Goal: Task Accomplishment & Management: Complete application form

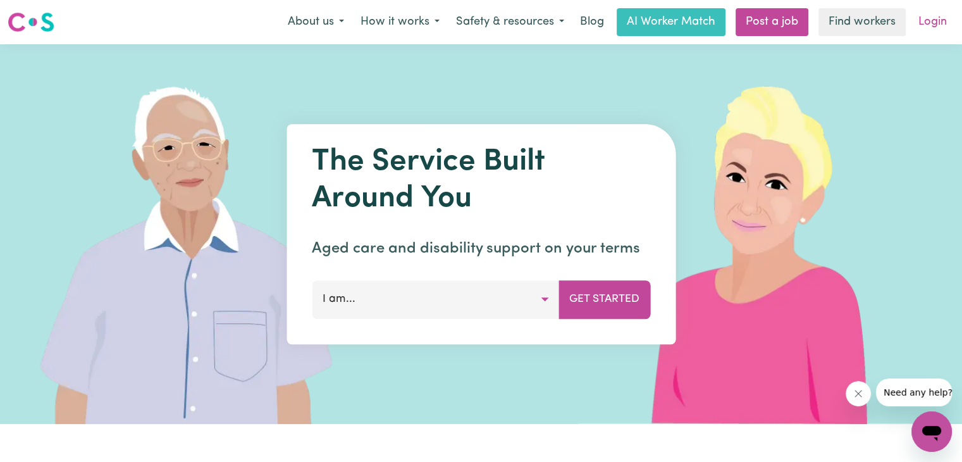
click at [923, 17] on link "Login" at bounding box center [933, 22] width 44 height 28
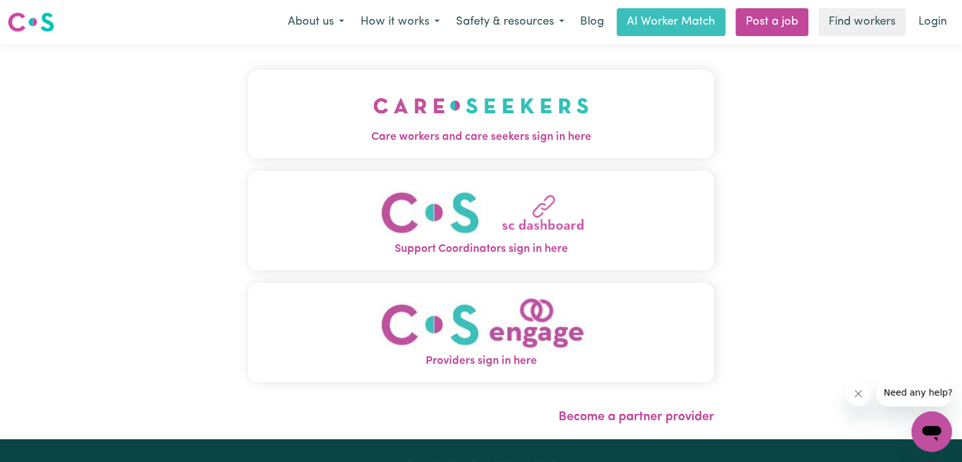
click at [445, 117] on img "Care workers and care seekers sign in here" at bounding box center [481, 105] width 216 height 47
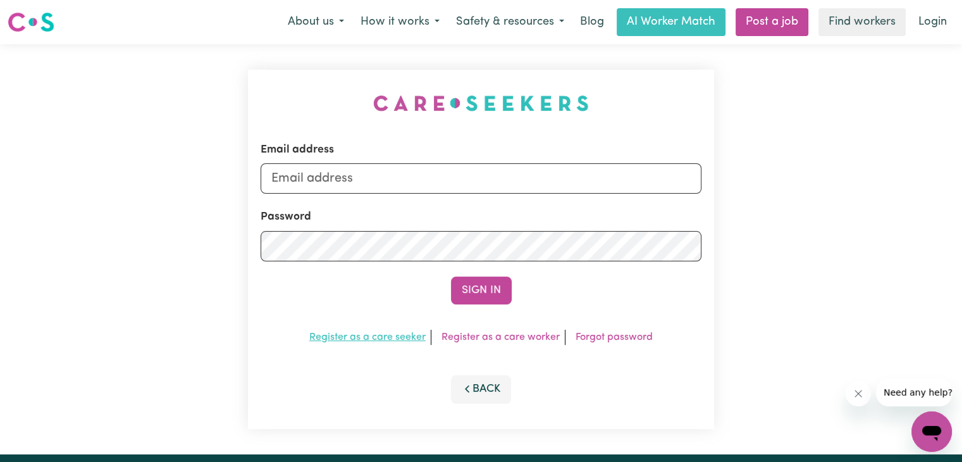
click at [368, 335] on link "Register as a care seeker" at bounding box center [367, 337] width 116 height 10
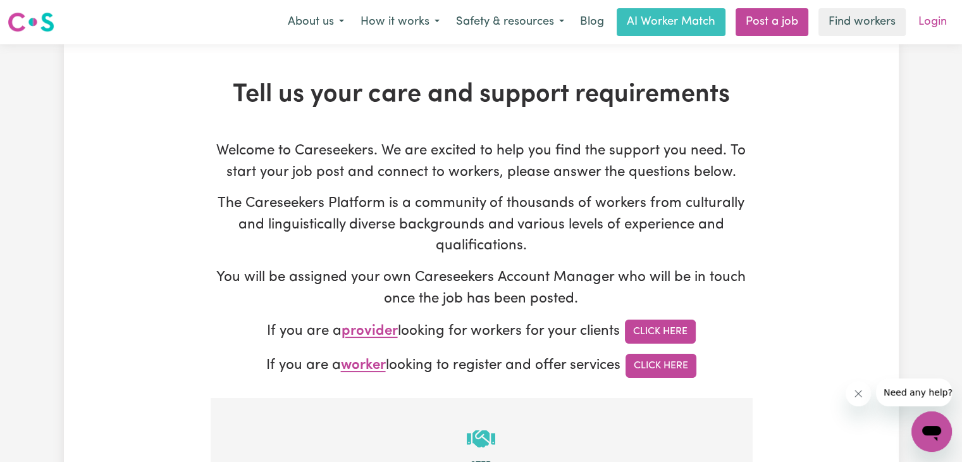
click at [925, 27] on link "Login" at bounding box center [933, 22] width 44 height 28
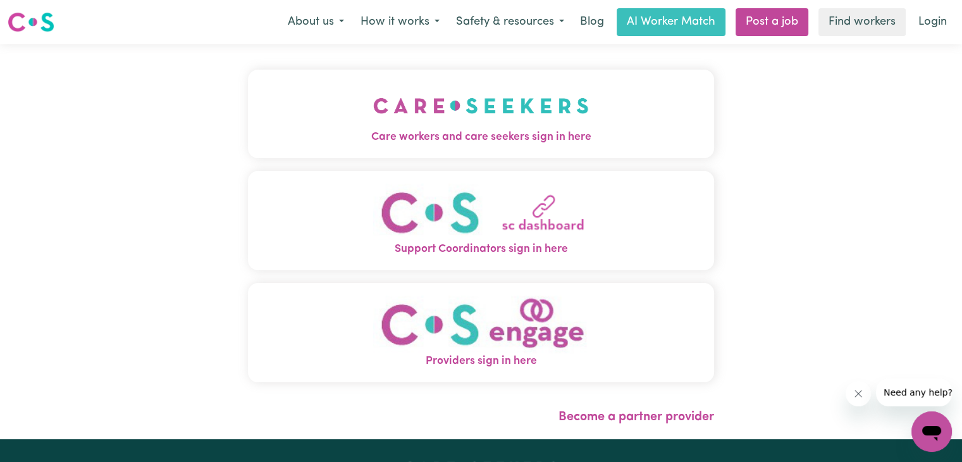
click at [509, 331] on img "Providers sign in here" at bounding box center [481, 324] width 216 height 58
click at [766, 27] on link "Post a job" at bounding box center [772, 22] width 73 height 28
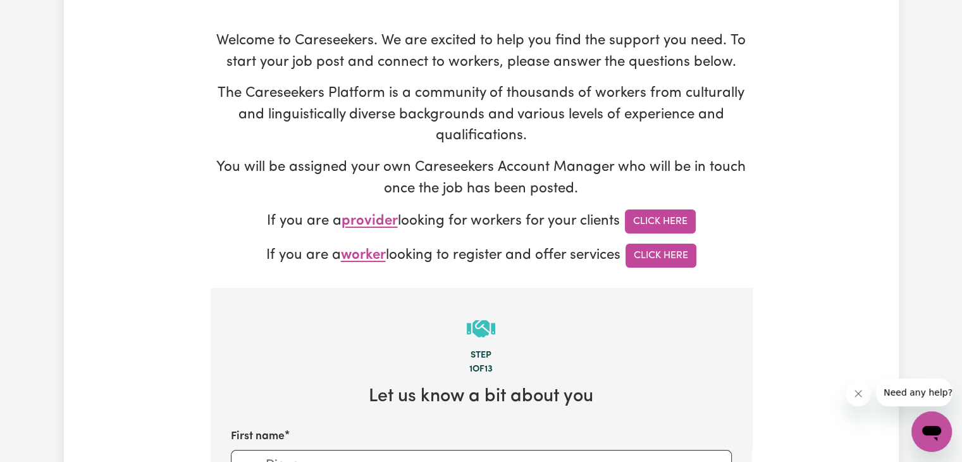
scroll to position [190, 0]
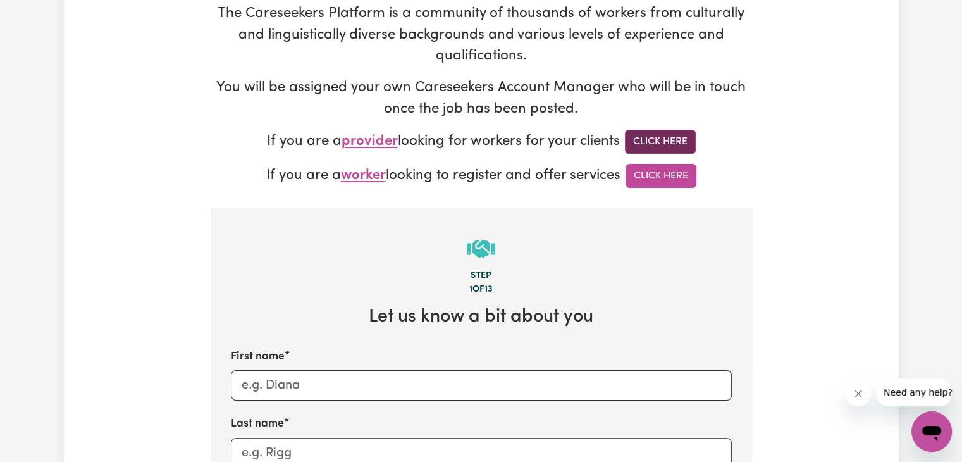
click at [665, 144] on link "Click Here" at bounding box center [660, 142] width 71 height 24
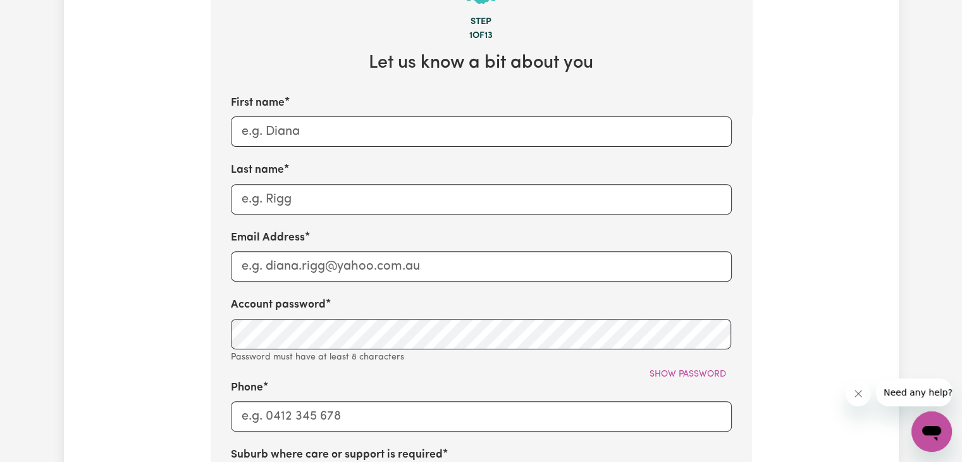
scroll to position [443, 0]
click at [351, 138] on input "First name" at bounding box center [481, 132] width 501 height 30
type input "[PERSON_NAME]"
type input "Malaluan"
type input "09676753418"
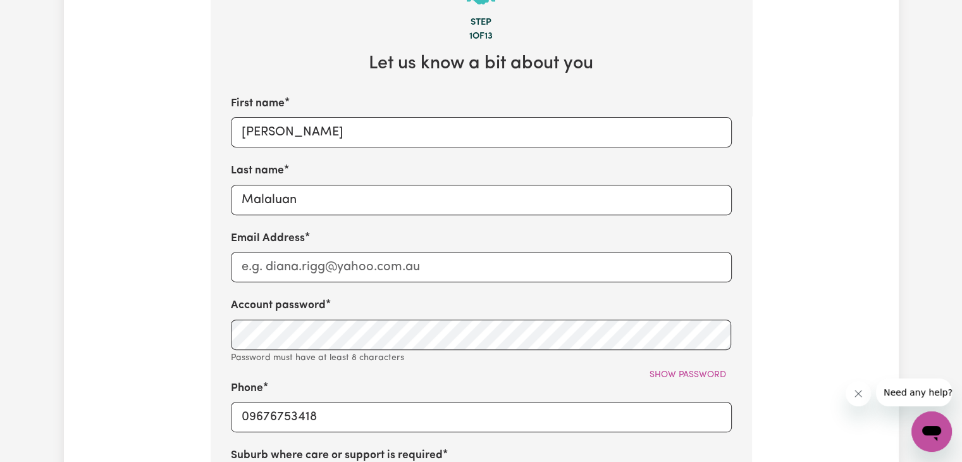
type input "Kidapawan"
click at [330, 270] on input "Email Address" at bounding box center [481, 267] width 501 height 30
type input "[PERSON_NAME][EMAIL_ADDRESS][DOMAIN_NAME]"
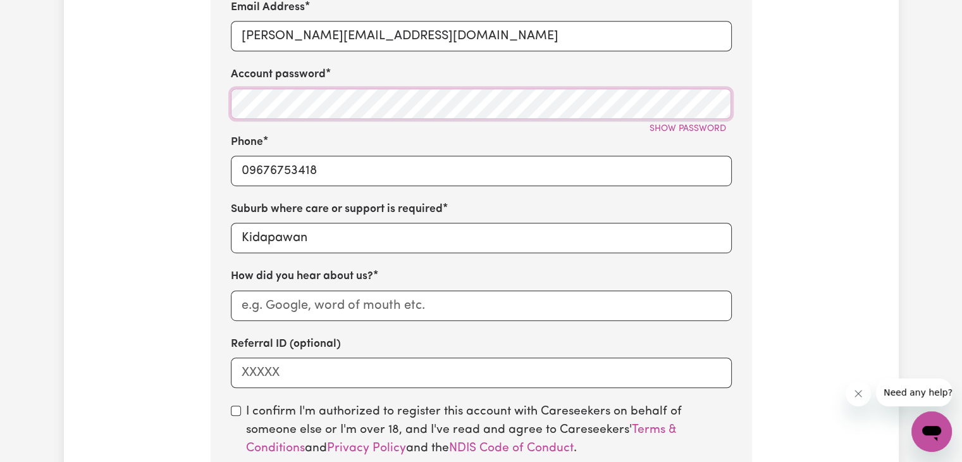
scroll to position [696, 0]
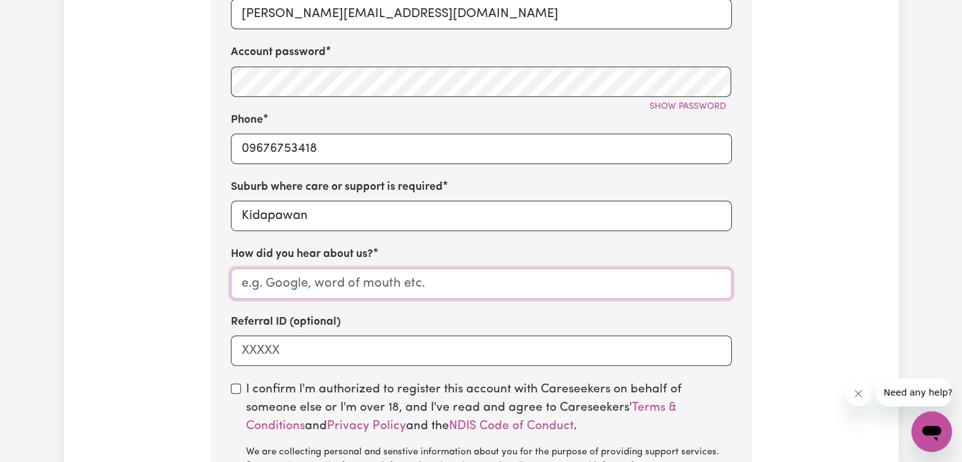
click at [314, 289] on input "How did you hear about us?" at bounding box center [481, 283] width 501 height 30
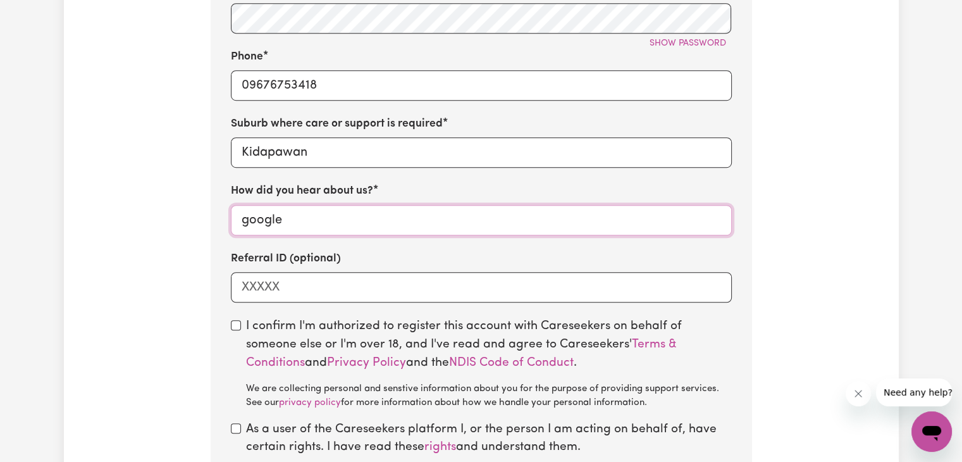
type input "google"
click at [237, 330] on input "checkbox" at bounding box center [236, 325] width 10 height 10
checkbox input "true"
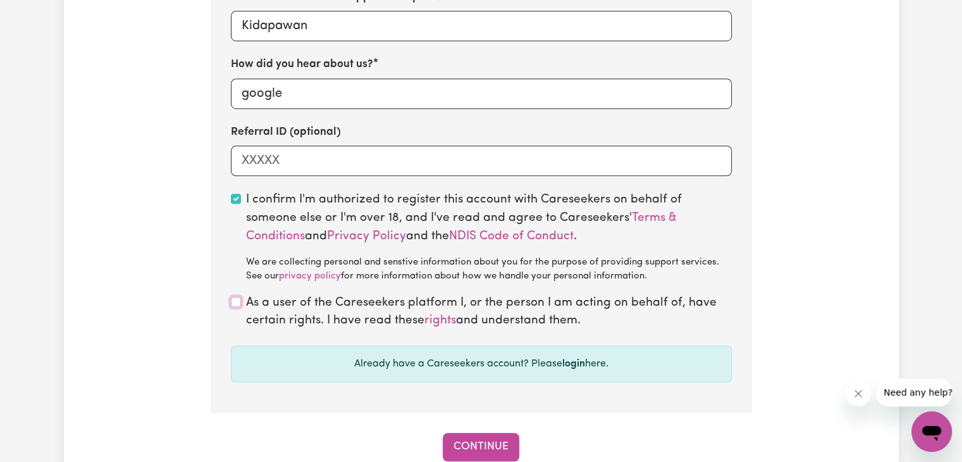
click at [237, 304] on input "checkbox" at bounding box center [236, 302] width 10 height 10
checkbox input "true"
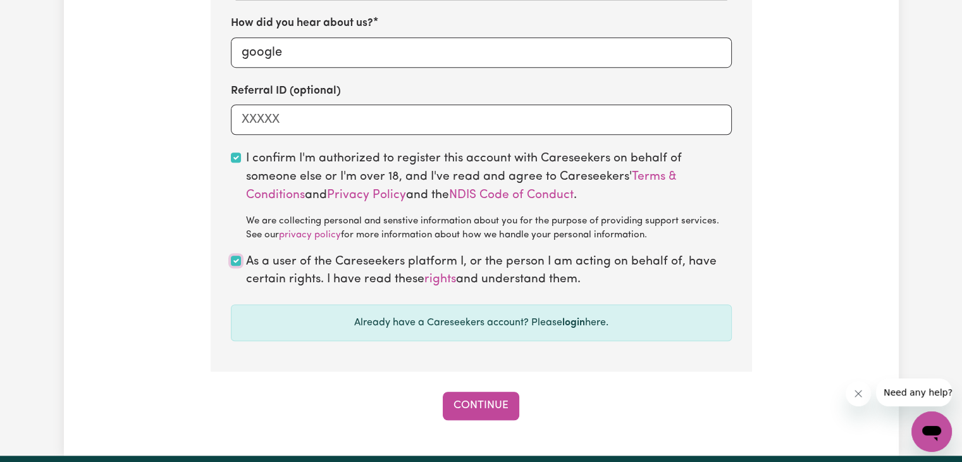
scroll to position [949, 0]
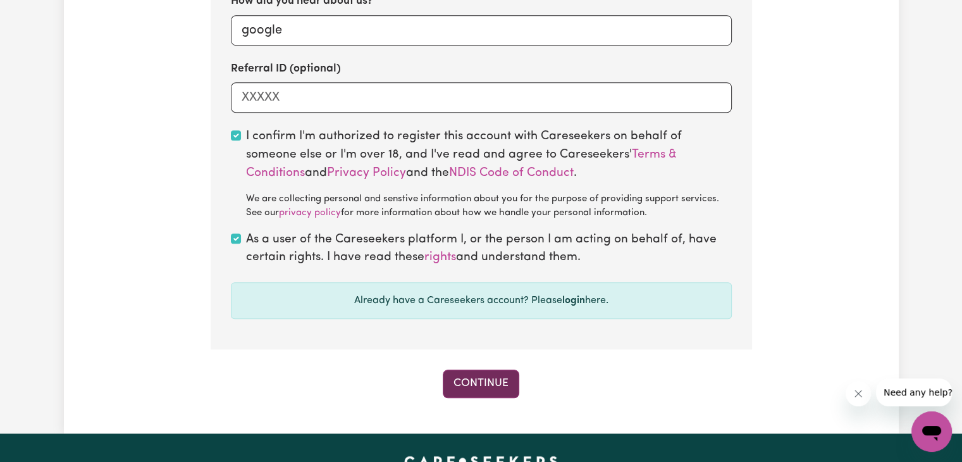
click at [499, 381] on button "Continue" at bounding box center [481, 383] width 77 height 28
click at [490, 388] on button "Continue" at bounding box center [481, 383] width 77 height 28
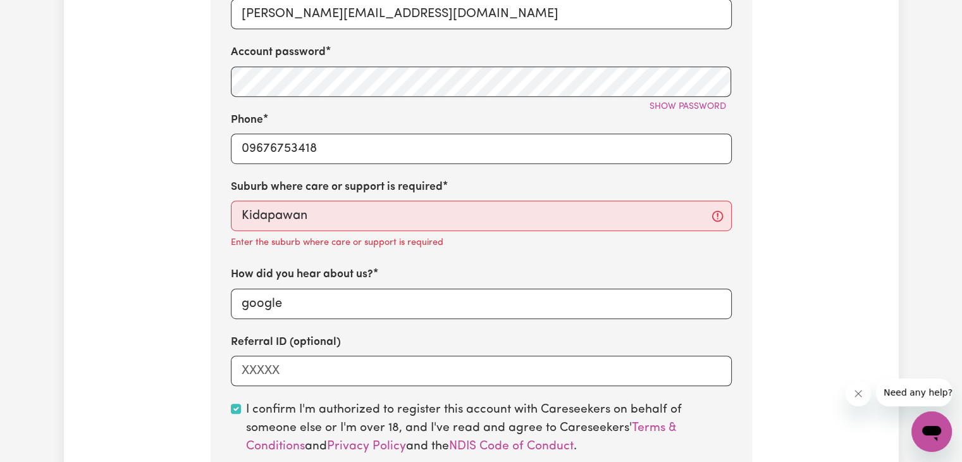
scroll to position [716, 0]
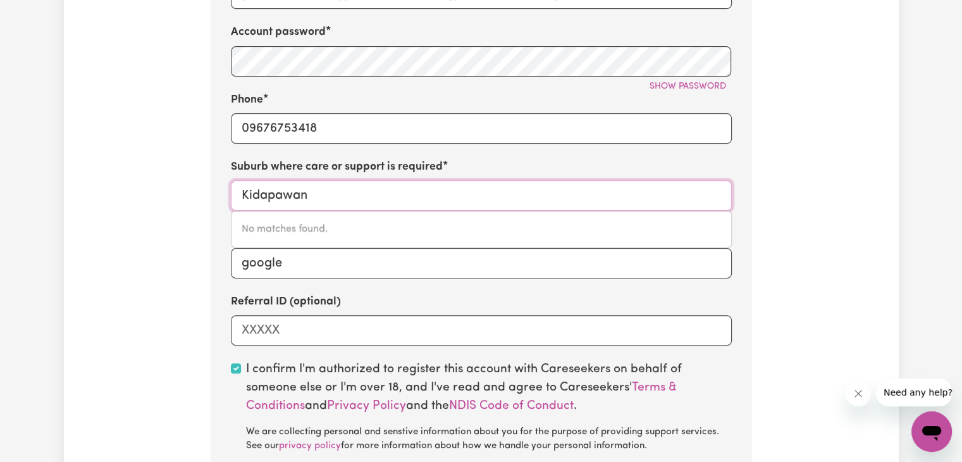
drag, startPoint x: 251, startPoint y: 201, endPoint x: 192, endPoint y: 200, distance: 58.2
type input "austra"
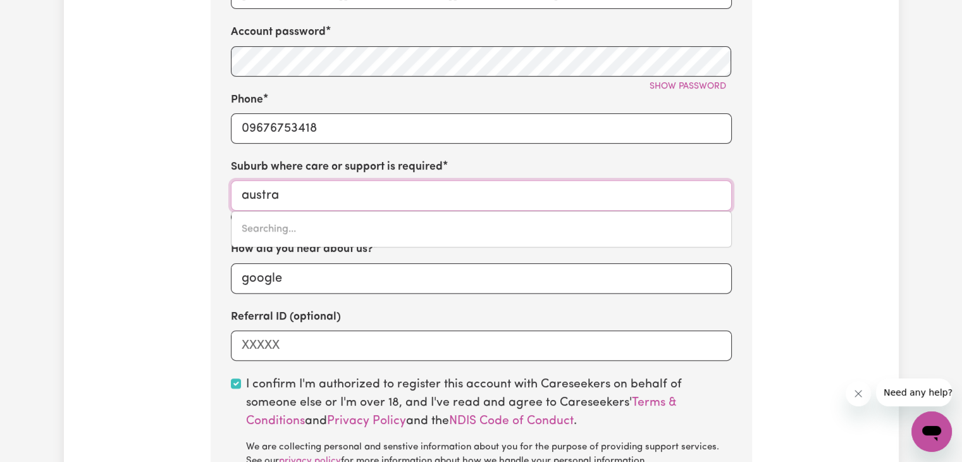
type input "austraL, [GEOGRAPHIC_DATA], 2179"
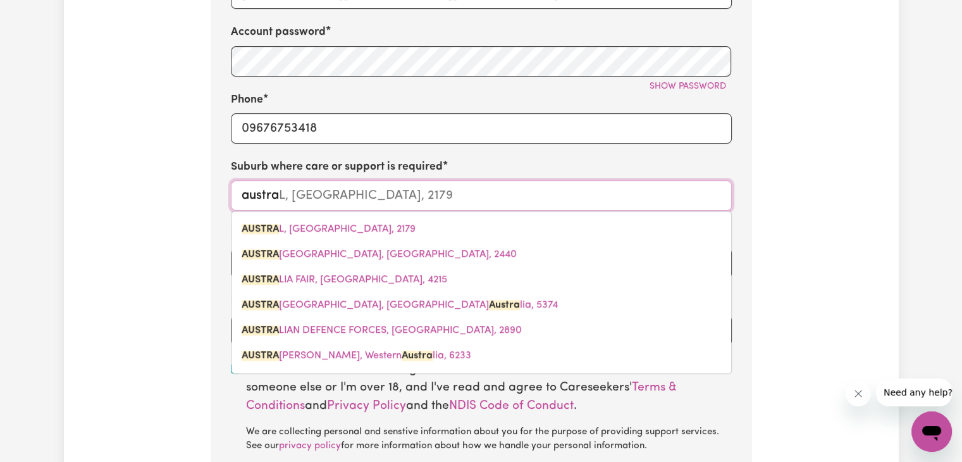
type input "austrai"
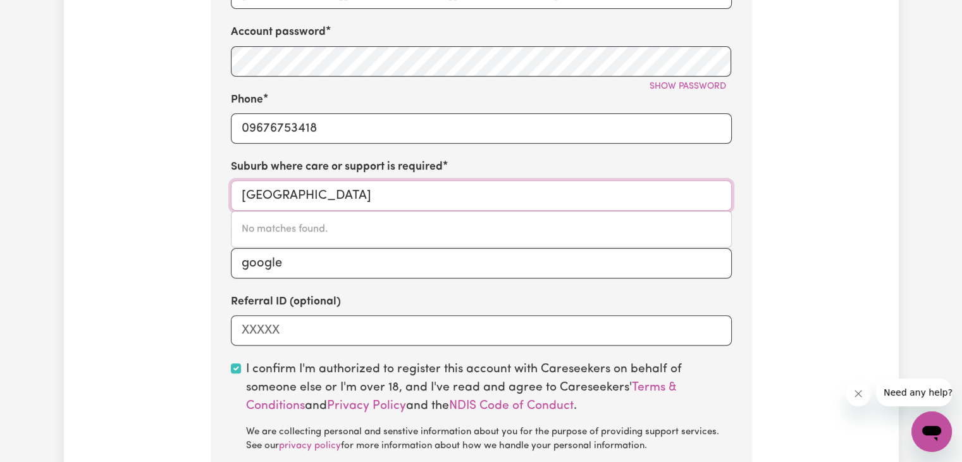
type input "[GEOGRAPHIC_DATA]"
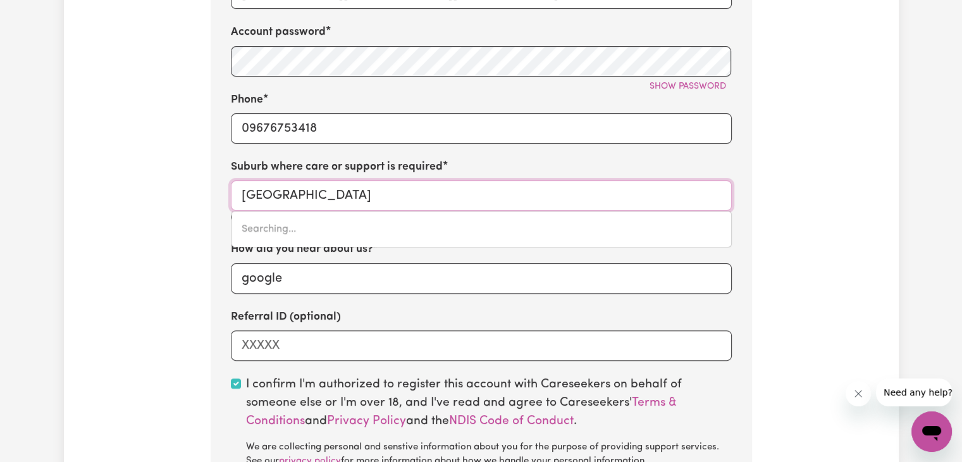
type input "australia FAIR, [GEOGRAPHIC_DATA], 4215"
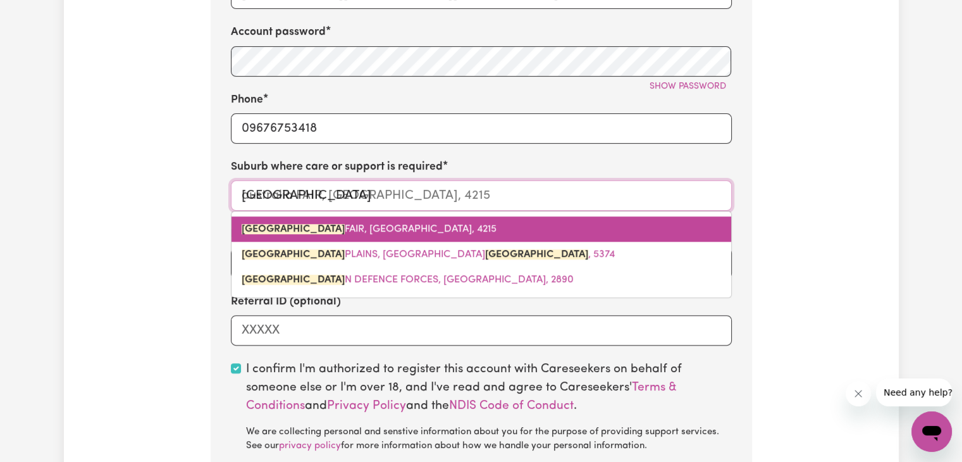
click at [333, 232] on span "AUSTRALIA FAIR, [GEOGRAPHIC_DATA], 4215" at bounding box center [369, 229] width 255 height 10
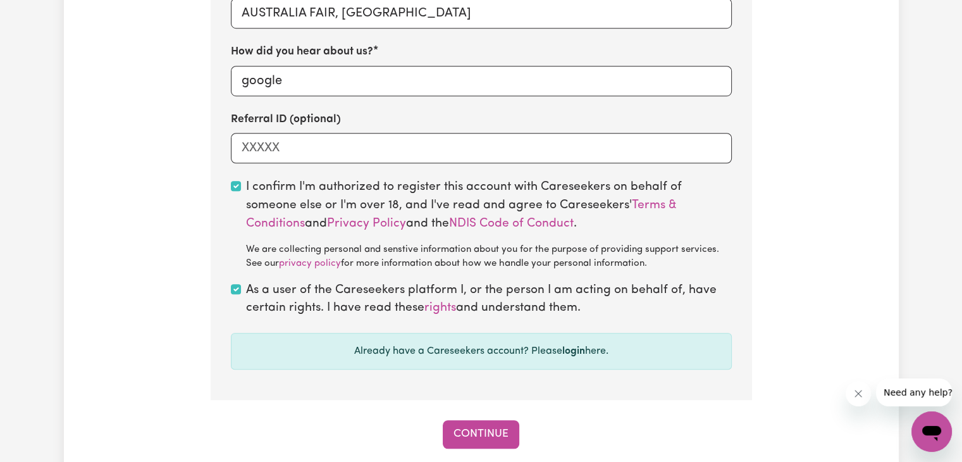
scroll to position [969, 0]
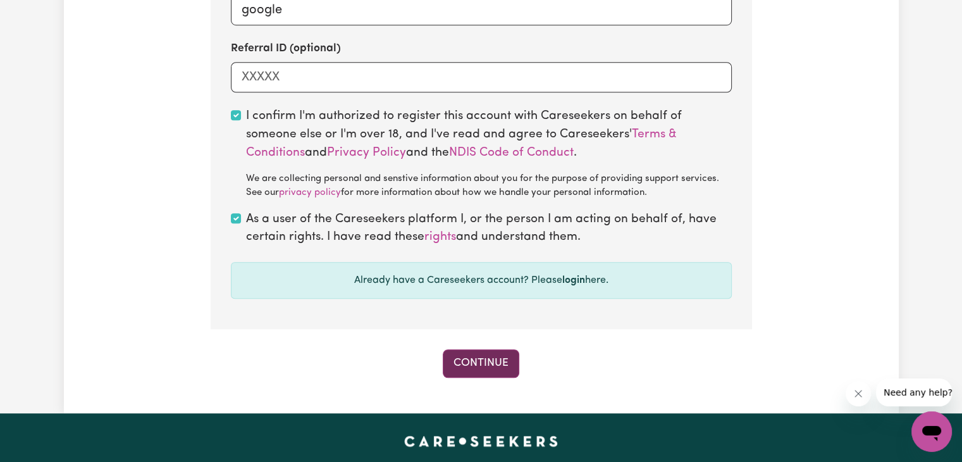
click at [501, 372] on button "Continue" at bounding box center [481, 363] width 77 height 28
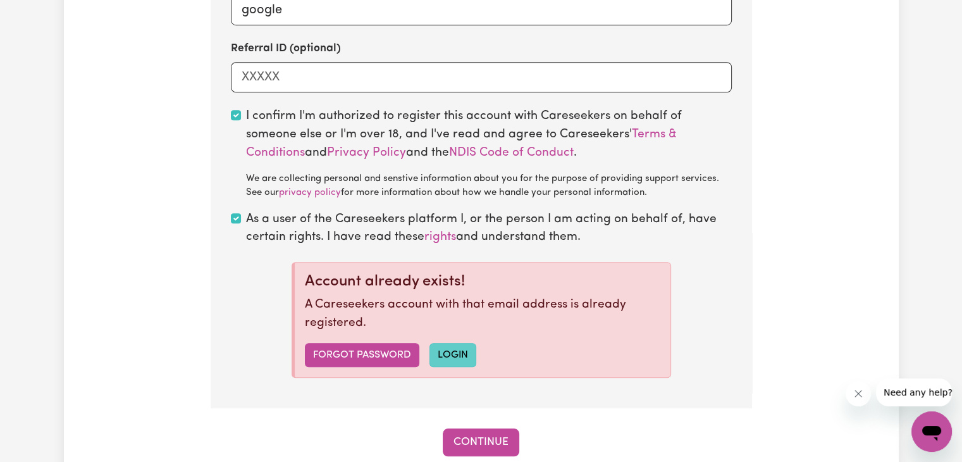
click at [456, 354] on link "login" at bounding box center [453, 355] width 47 height 24
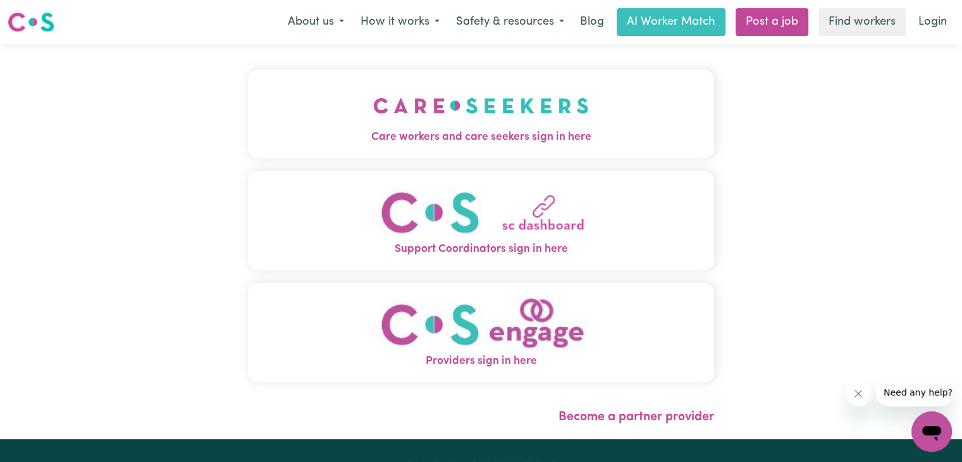
click at [449, 357] on span "Providers sign in here" at bounding box center [481, 361] width 466 height 16
click at [392, 116] on img "Care workers and care seekers sign in here" at bounding box center [481, 105] width 216 height 47
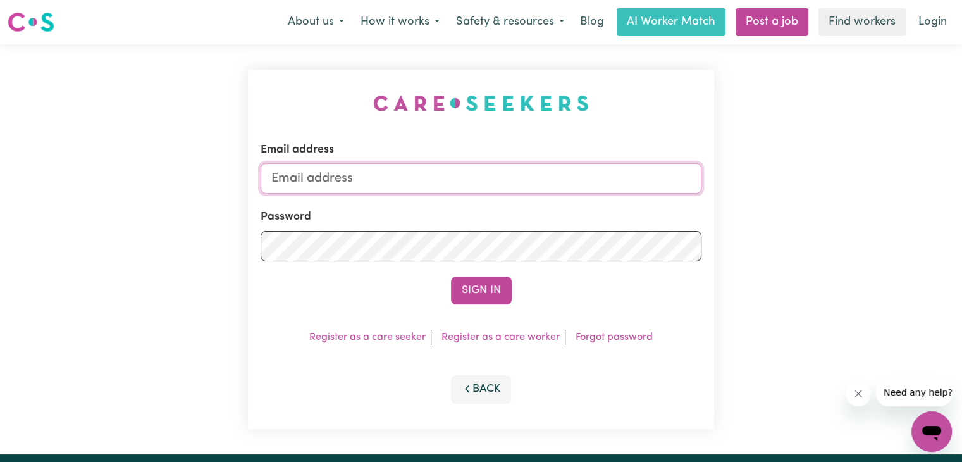
click at [416, 175] on input "Email address" at bounding box center [481, 178] width 441 height 30
type input "[PERSON_NAME][EMAIL_ADDRESS][DOMAIN_NAME]"
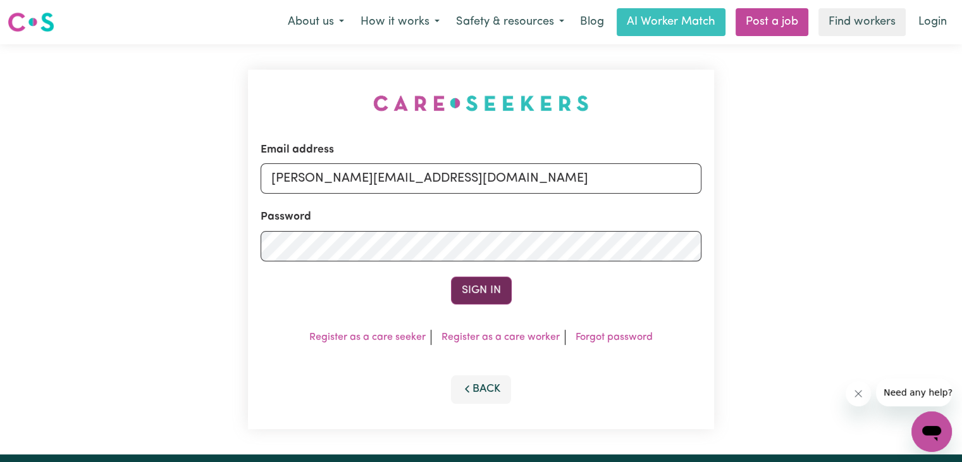
click at [481, 297] on button "Sign In" at bounding box center [481, 290] width 61 height 28
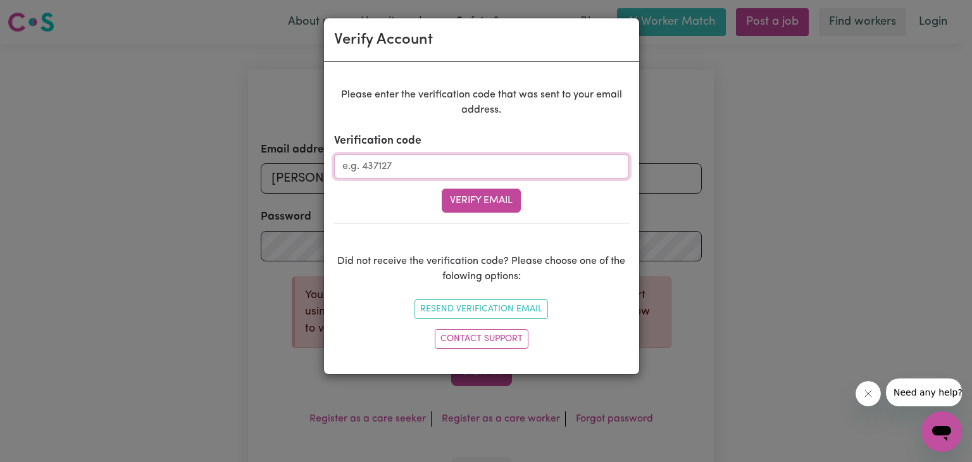
click at [394, 167] on input "Verification code" at bounding box center [481, 166] width 295 height 24
click at [495, 197] on button "Verify Email" at bounding box center [481, 201] width 79 height 24
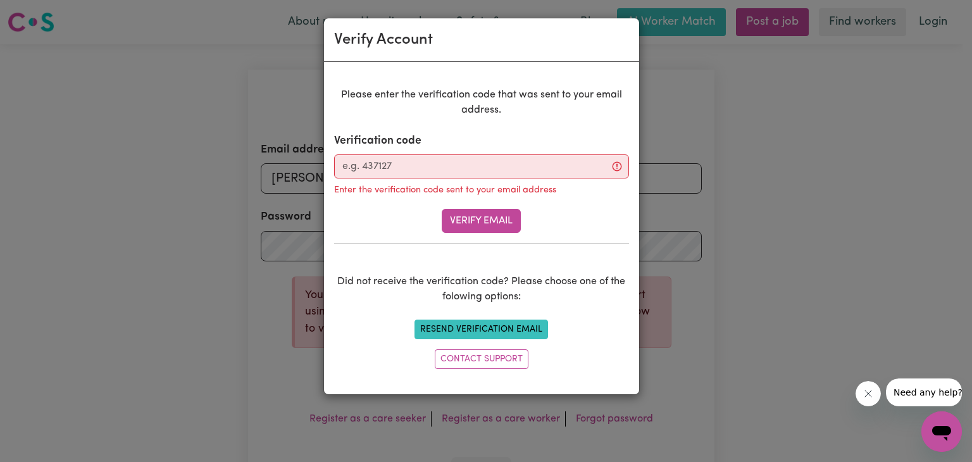
click at [475, 330] on button "Resend Verification Email" at bounding box center [480, 329] width 133 height 20
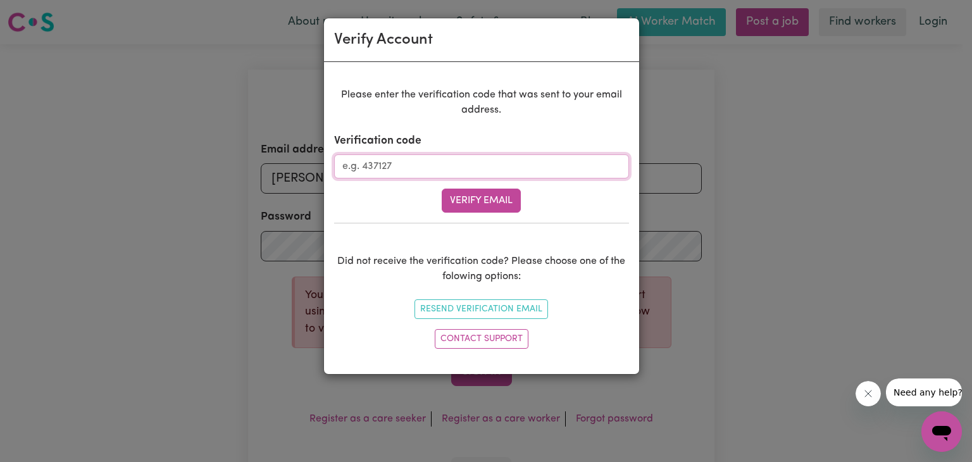
click at [435, 168] on input "Verification code" at bounding box center [481, 166] width 295 height 24
type input "083887"
click at [504, 201] on button "Verify Email" at bounding box center [481, 201] width 79 height 24
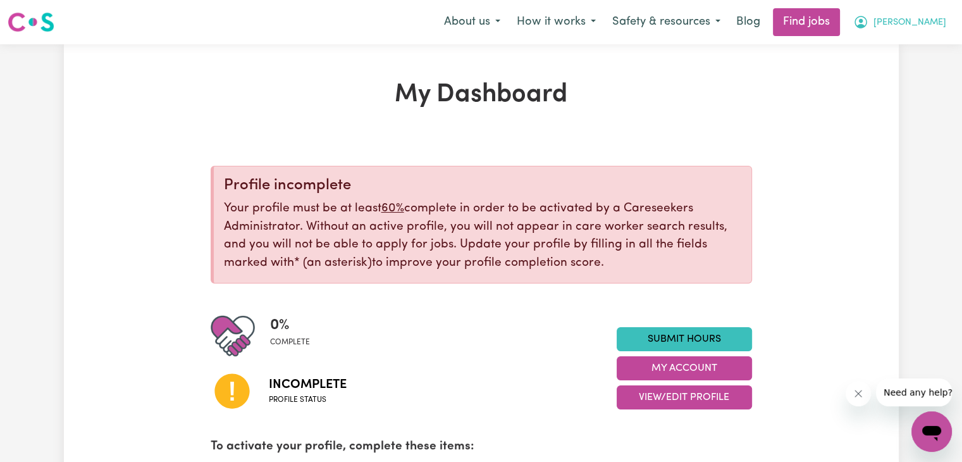
click at [929, 28] on span "[PERSON_NAME]" at bounding box center [910, 23] width 73 height 14
click at [880, 74] on link "My Dashboard" at bounding box center [904, 73] width 100 height 24
click at [895, 52] on link "My Account" at bounding box center [904, 49] width 100 height 24
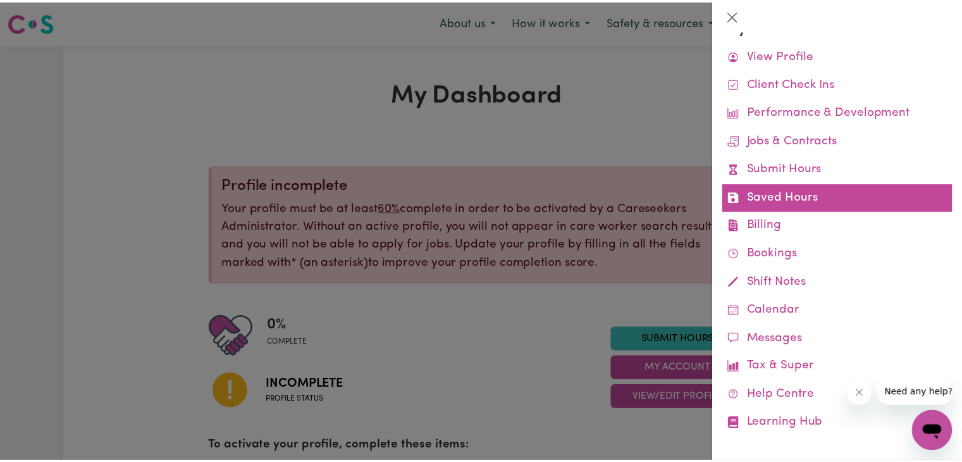
scroll to position [32, 0]
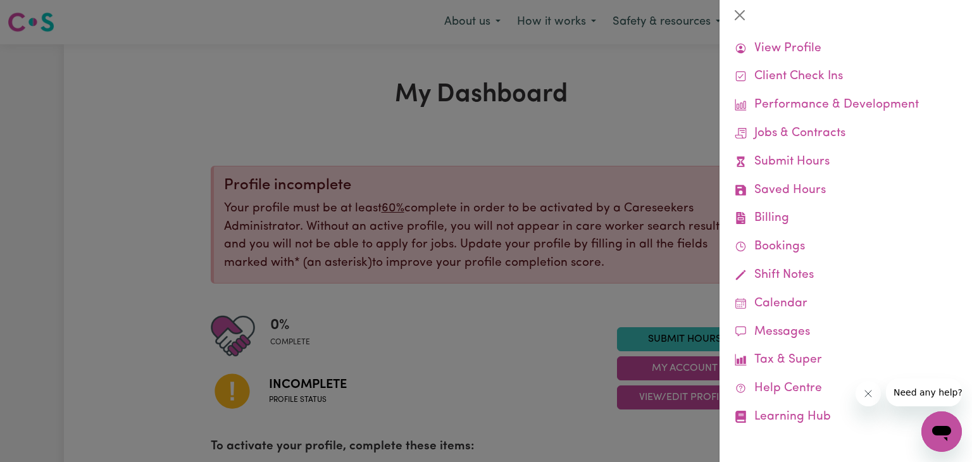
click at [642, 49] on div at bounding box center [486, 231] width 972 height 462
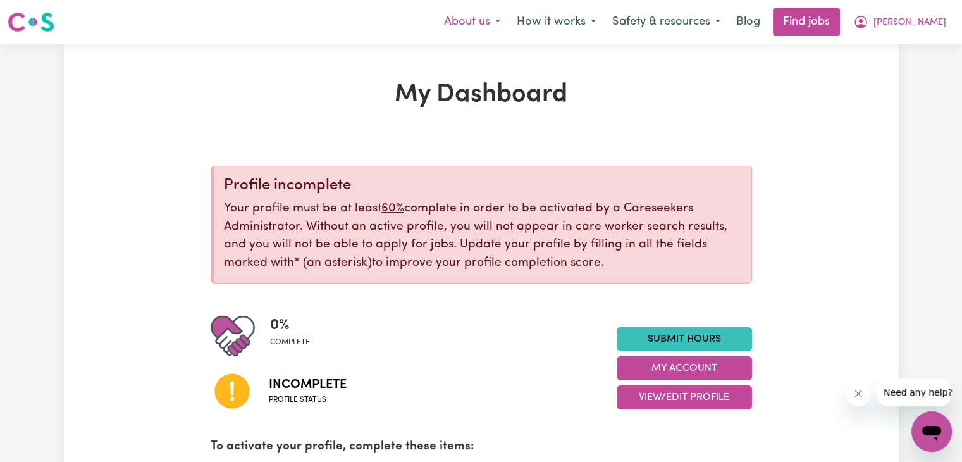
click at [509, 22] on button "About us" at bounding box center [472, 22] width 73 height 27
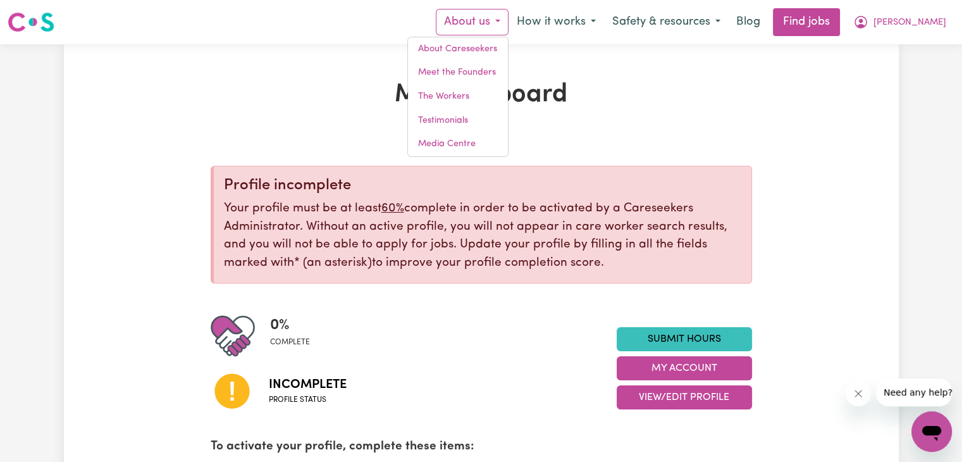
click at [678, 106] on h1 "My Dashboard" at bounding box center [482, 95] width 542 height 30
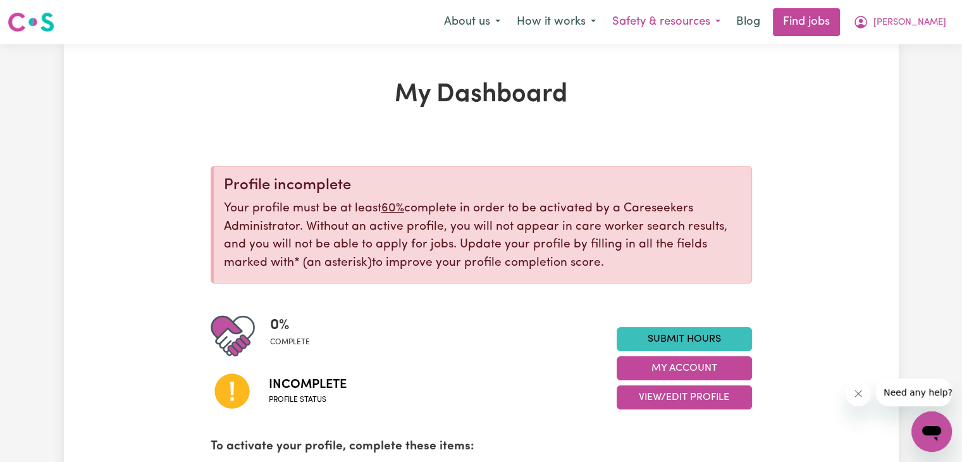
click at [714, 16] on button "Safety & resources" at bounding box center [666, 22] width 125 height 27
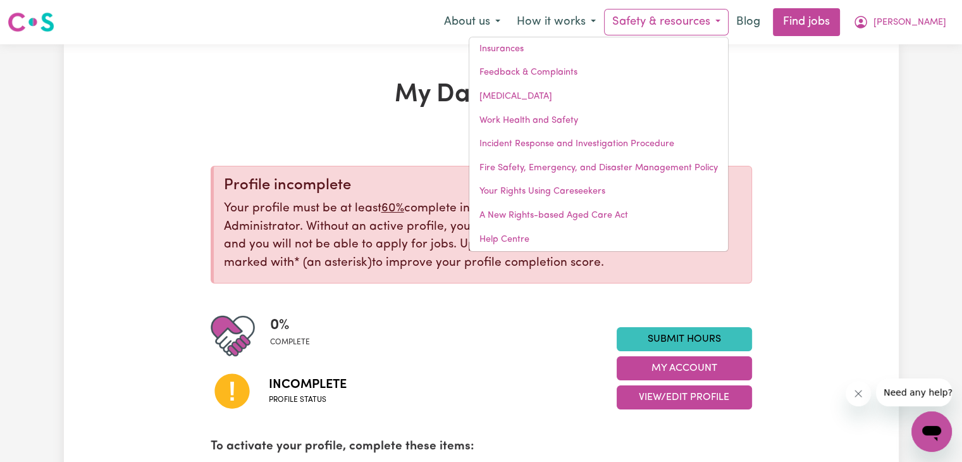
click at [714, 16] on button "Safety & resources" at bounding box center [666, 22] width 125 height 27
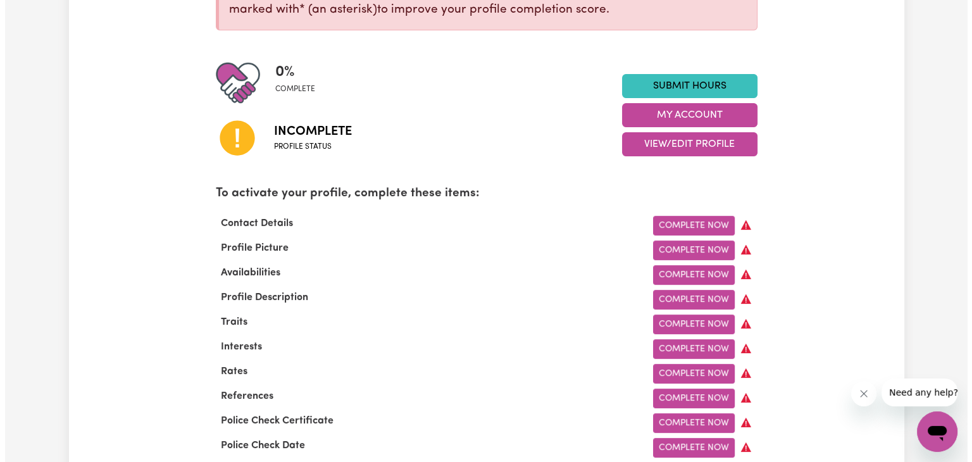
scroll to position [0, 0]
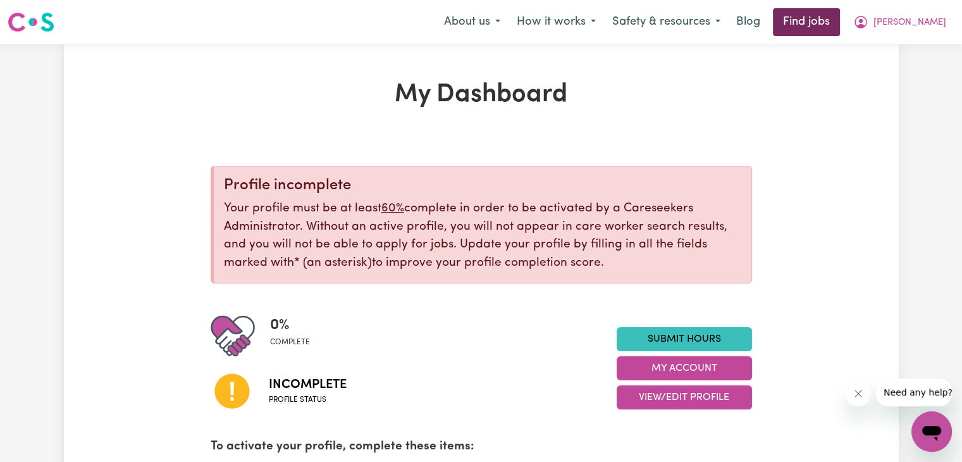
click at [840, 23] on link "Find jobs" at bounding box center [806, 22] width 67 height 28
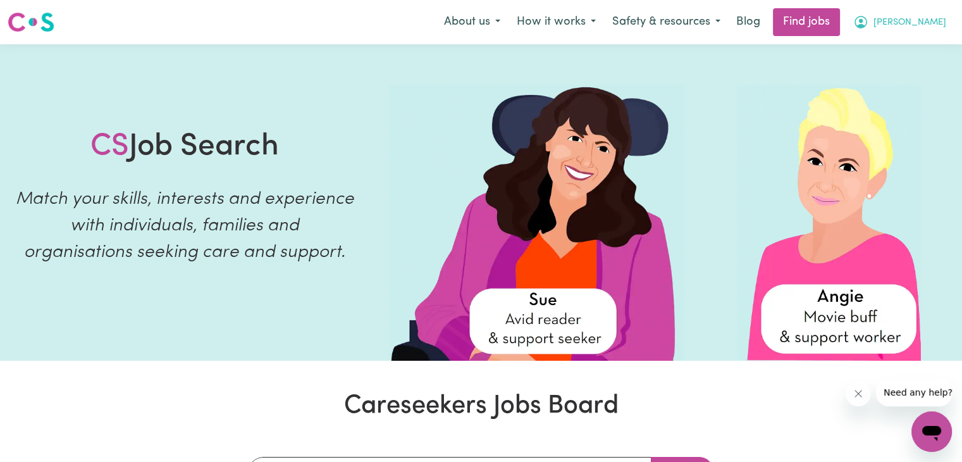
click at [926, 29] on span "[PERSON_NAME]" at bounding box center [910, 23] width 73 height 14
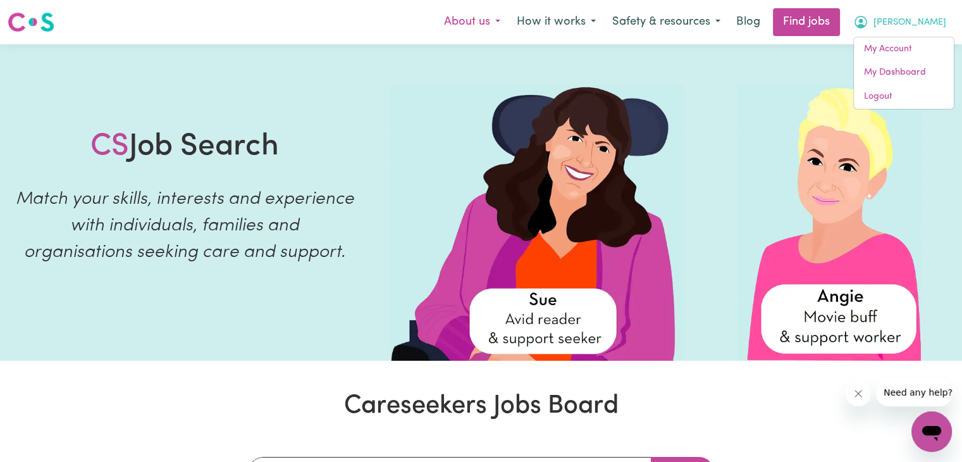
click at [509, 26] on button "About us" at bounding box center [472, 22] width 73 height 27
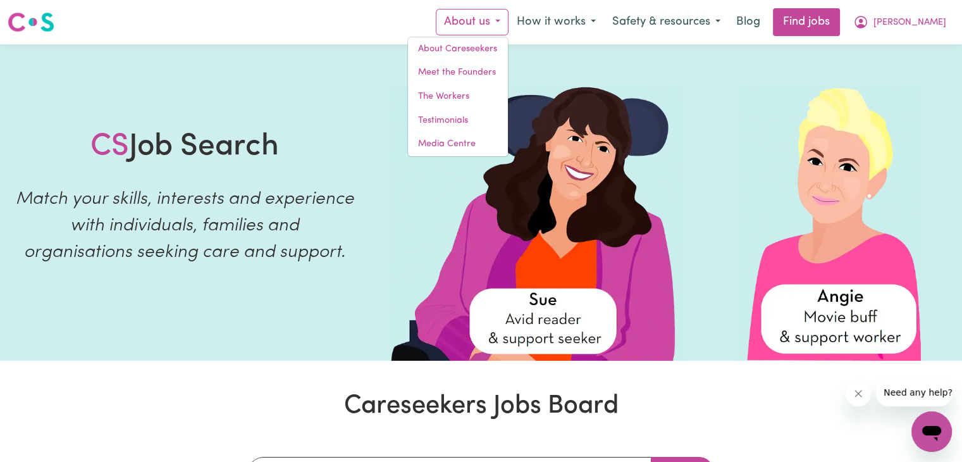
click at [509, 26] on button "About us" at bounding box center [472, 22] width 73 height 27
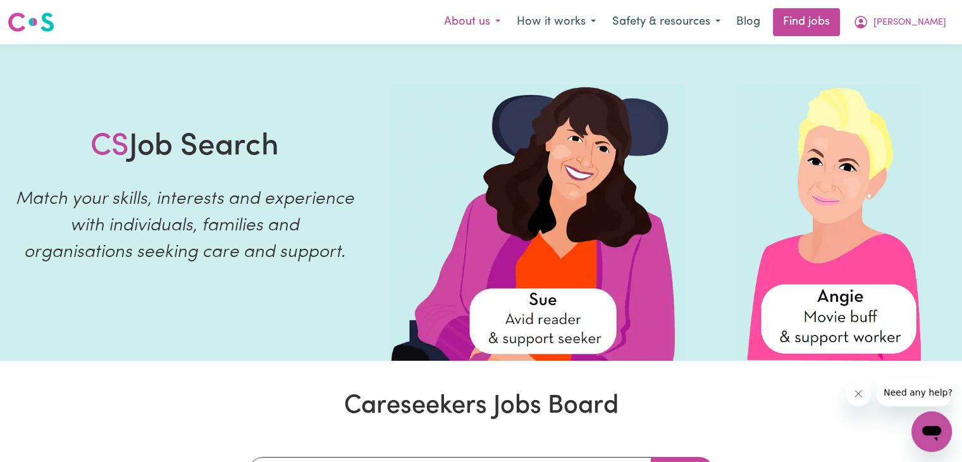
click at [509, 26] on button "About us" at bounding box center [472, 22] width 73 height 27
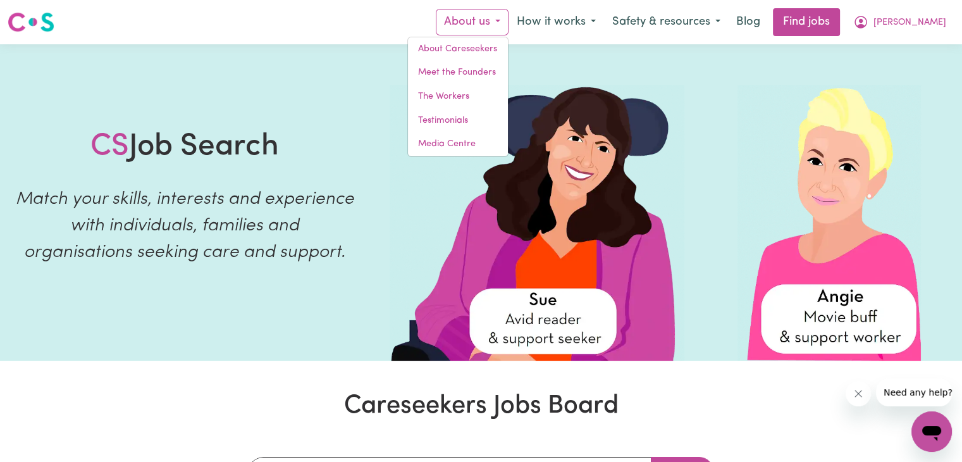
click at [509, 26] on button "About us" at bounding box center [472, 22] width 73 height 27
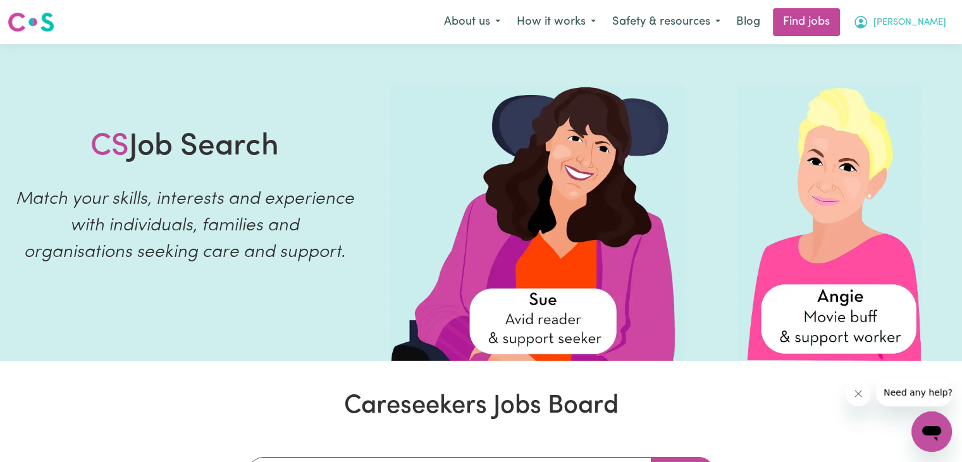
click at [926, 21] on span "[PERSON_NAME]" at bounding box center [910, 23] width 73 height 14
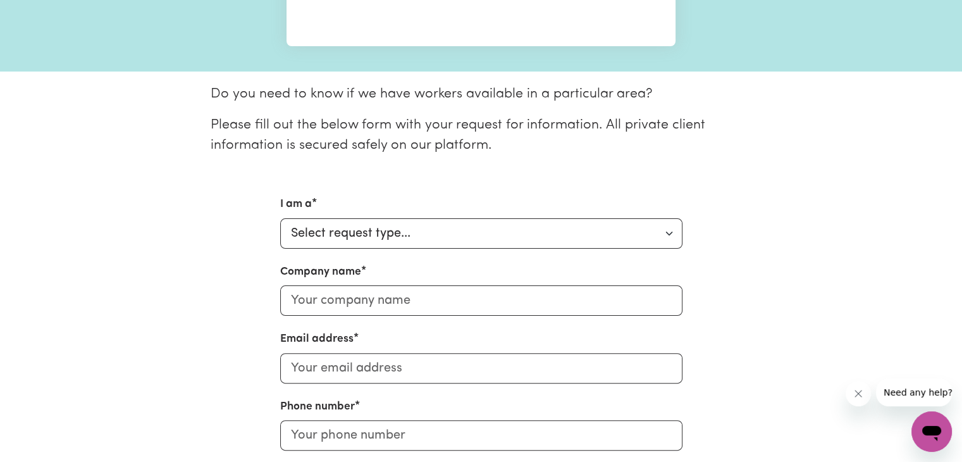
scroll to position [253, 0]
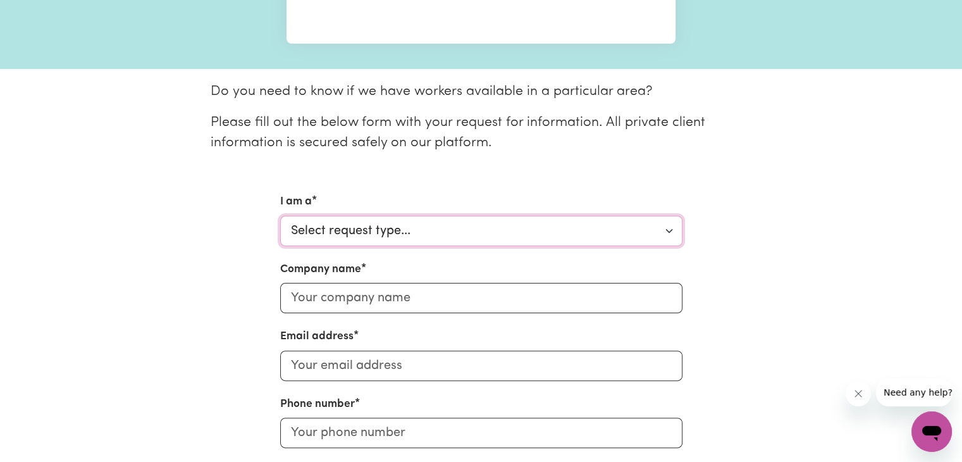
click at [369, 226] on select "Select request type... Individual looking for care and support for myself and m…" at bounding box center [481, 231] width 402 height 30
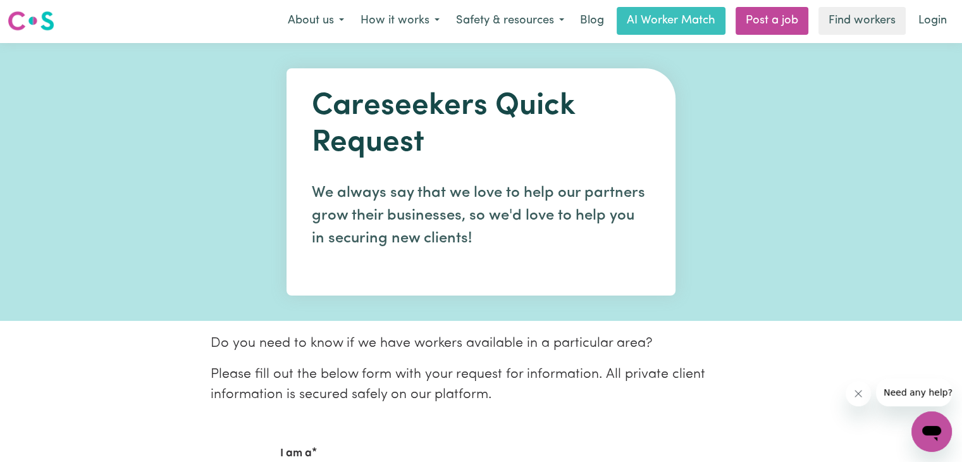
scroll to position [0, 0]
